Goal: Answer question/provide support

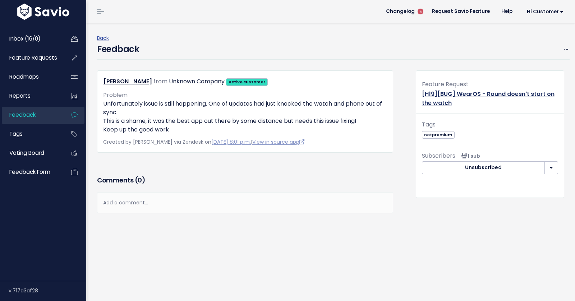
click at [461, 94] on link "[H19][BUG] WearOS - Round doesn't start on the watch" at bounding box center [488, 98] width 133 height 17
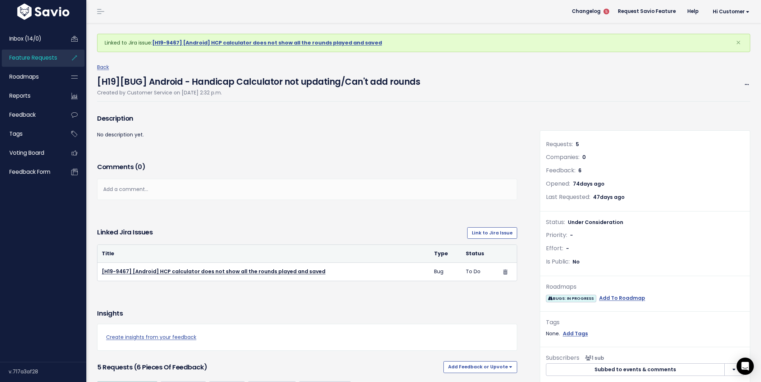
scroll to position [651, 0]
